Goal: Task Accomplishment & Management: Manage account settings

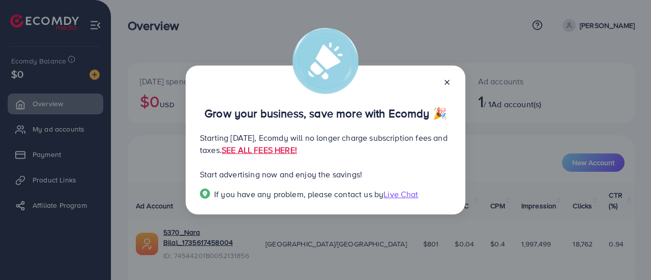
click at [448, 85] on icon at bounding box center [447, 82] width 8 height 8
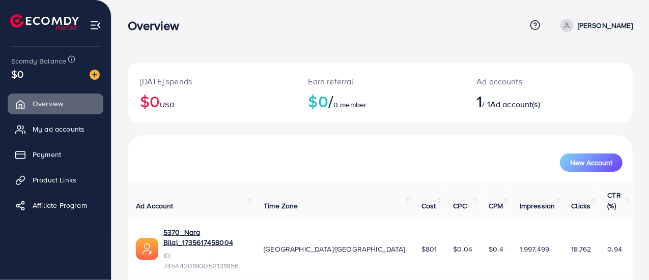
scroll to position [11, 0]
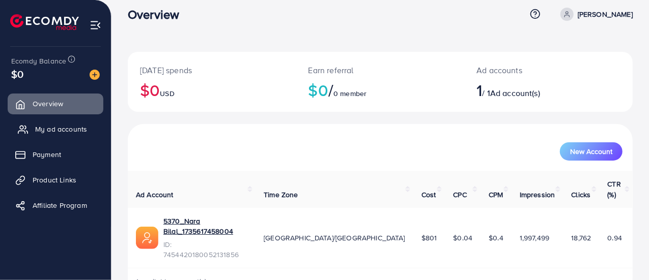
click at [57, 126] on span "My ad accounts" at bounding box center [61, 129] width 52 height 10
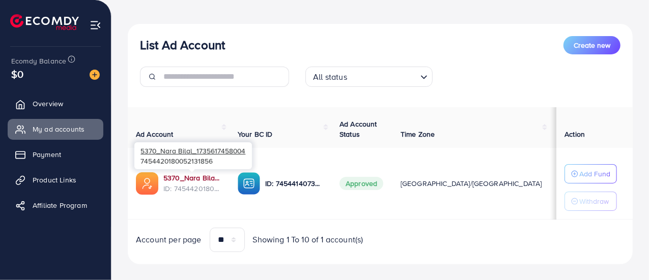
click at [177, 178] on link "5370_Nara Bilal_1735617458004" at bounding box center [192, 178] width 58 height 10
click at [182, 178] on link "5370_Nara Bilal_1735617458004" at bounding box center [192, 178] width 58 height 10
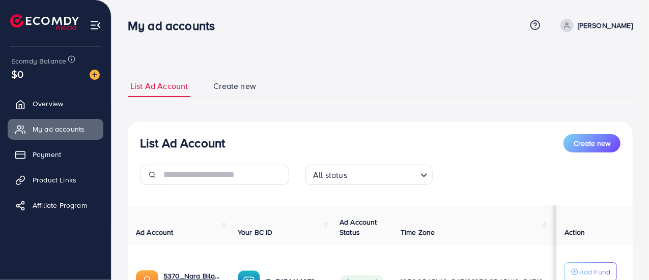
scroll to position [111, 0]
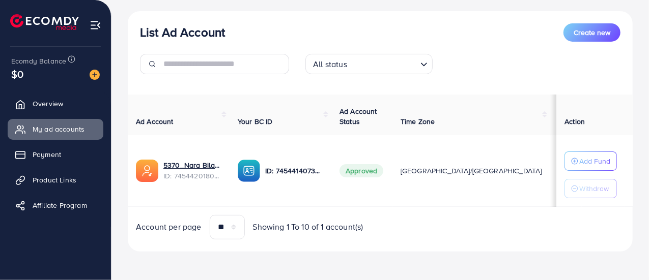
click at [95, 72] on img at bounding box center [95, 75] width 10 height 10
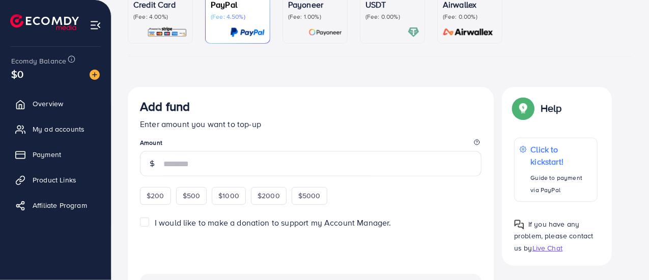
scroll to position [106, 0]
click at [68, 146] on link "Payment" at bounding box center [56, 155] width 96 height 20
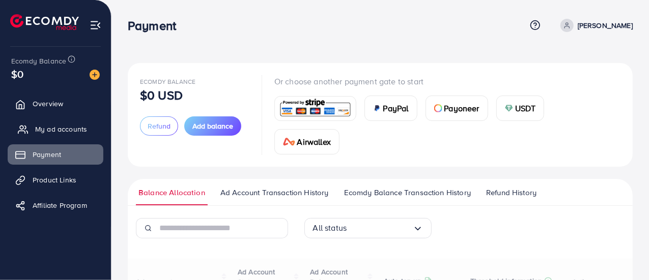
click at [60, 123] on link "My ad accounts" at bounding box center [56, 129] width 96 height 20
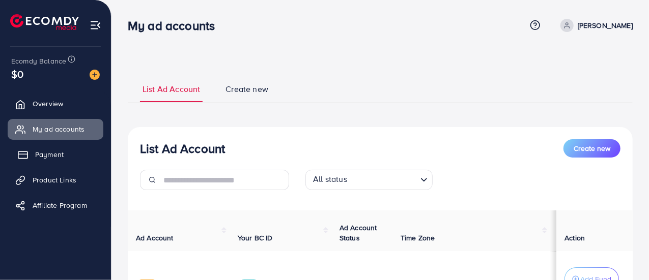
click at [67, 159] on link "Payment" at bounding box center [56, 155] width 96 height 20
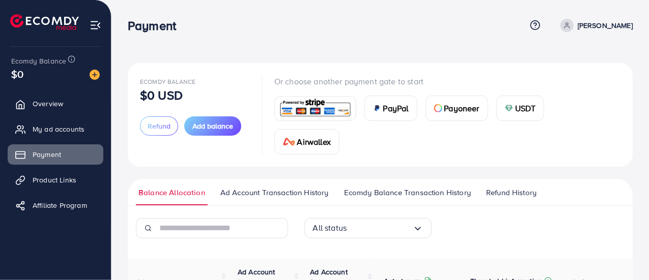
click at [207, 136] on button "Add balance" at bounding box center [212, 126] width 57 height 19
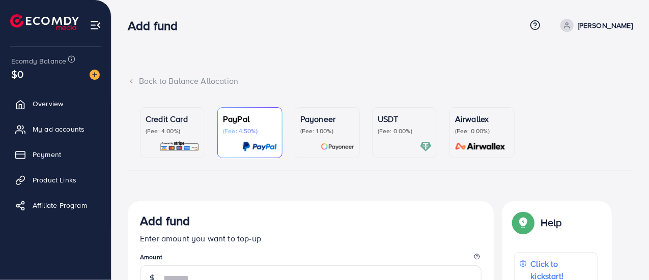
click at [204, 129] on link "Credit Card (Fee: 4.00%)" at bounding box center [172, 132] width 65 height 51
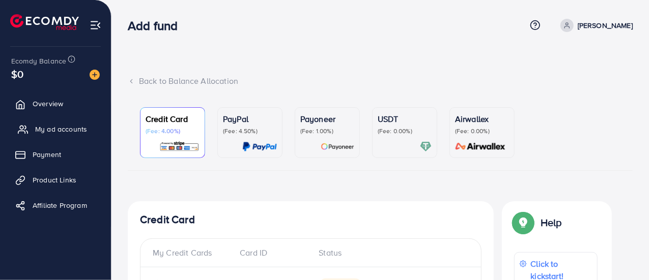
click at [56, 136] on link "My ad accounts" at bounding box center [56, 129] width 96 height 20
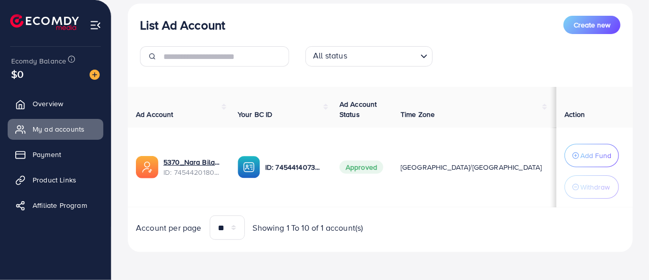
scroll to position [125, 0]
